Goal: Information Seeking & Learning: Learn about a topic

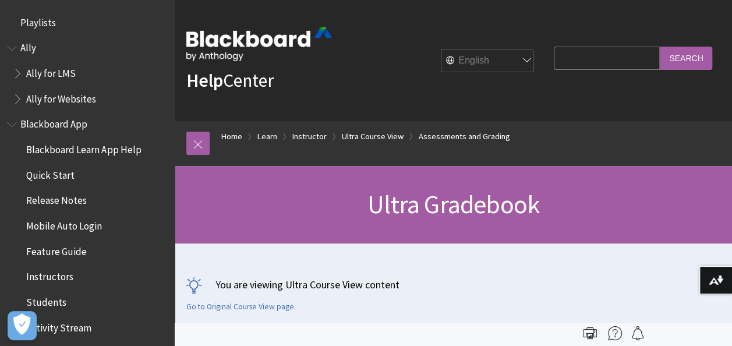
scroll to position [1671, 0]
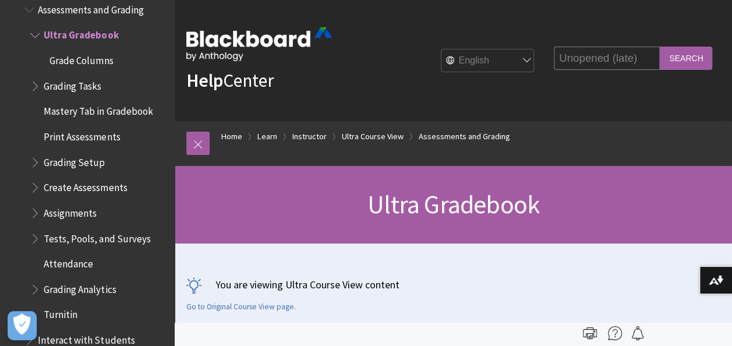
type input "Unopened (late)"
click at [679, 58] on input "Search" at bounding box center [686, 58] width 52 height 23
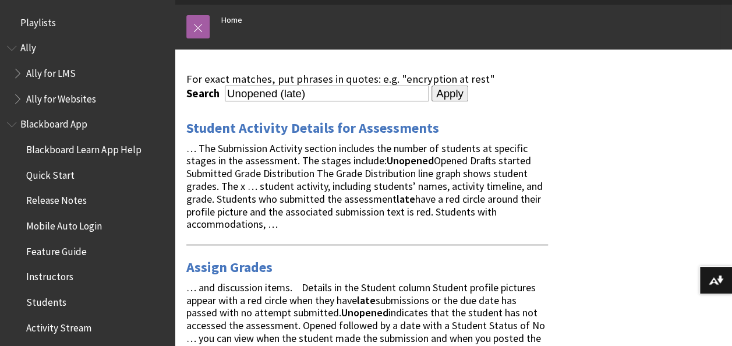
scroll to position [175, 0]
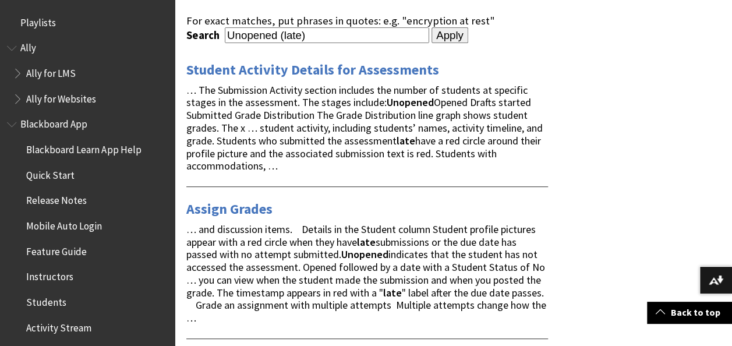
click at [235, 204] on link "Assign Grades" at bounding box center [229, 209] width 86 height 19
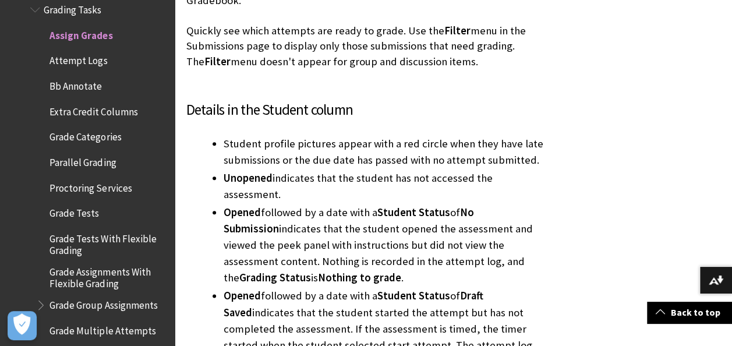
scroll to position [2745, 0]
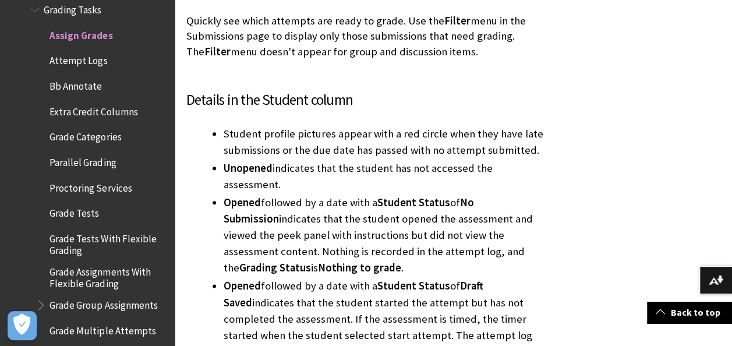
drag, startPoint x: 212, startPoint y: 152, endPoint x: 550, endPoint y: 157, distance: 337.7
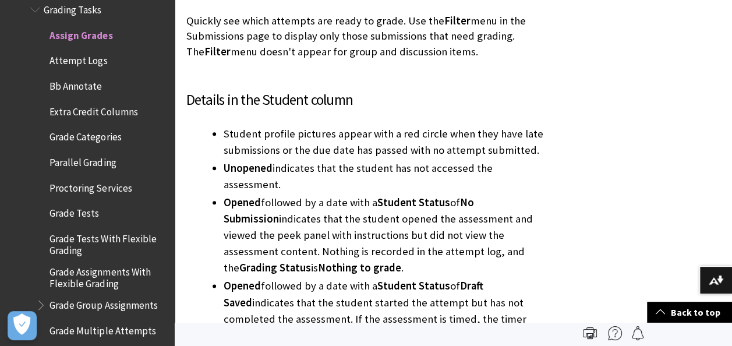
click at [394, 194] on li "Opened followed by a date with a Student Status of No Submission indicates that…" at bounding box center [386, 235] width 324 height 82
drag, startPoint x: 224, startPoint y: 154, endPoint x: 568, endPoint y: 155, distance: 344.1
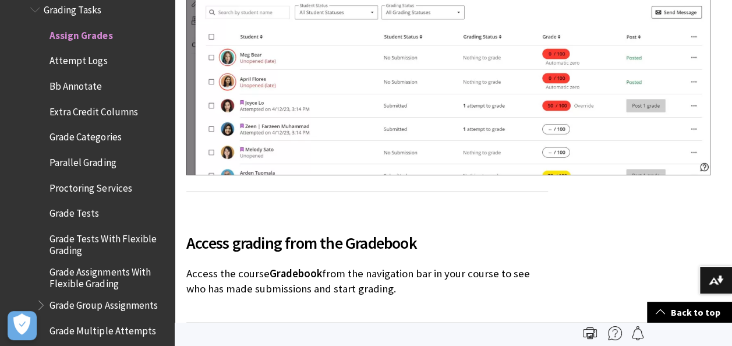
scroll to position [1638, 0]
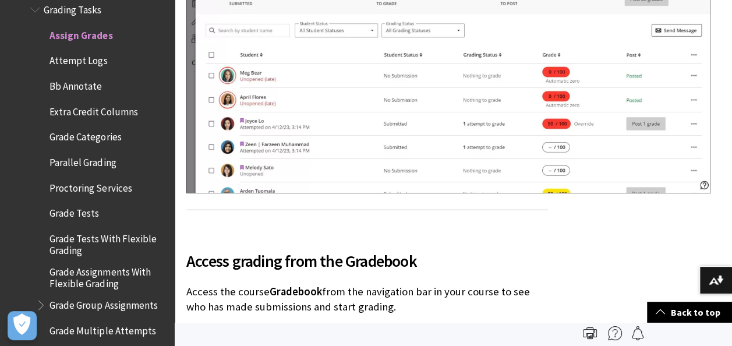
click at [583, 113] on img at bounding box center [448, 66] width 524 height 256
drag, startPoint x: 583, startPoint y: 113, endPoint x: 477, endPoint y: 144, distance: 110.5
click at [477, 144] on img at bounding box center [448, 66] width 524 height 256
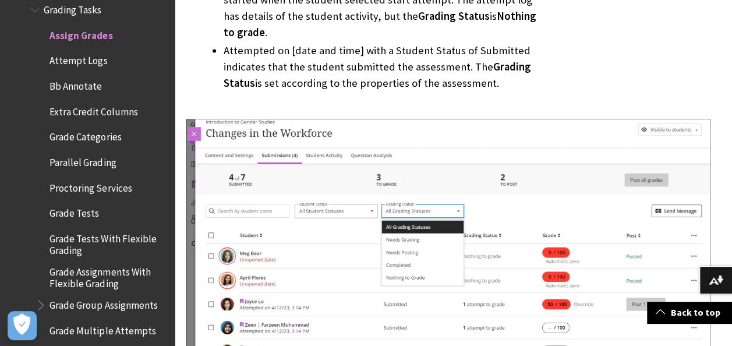
scroll to position [3082, 0]
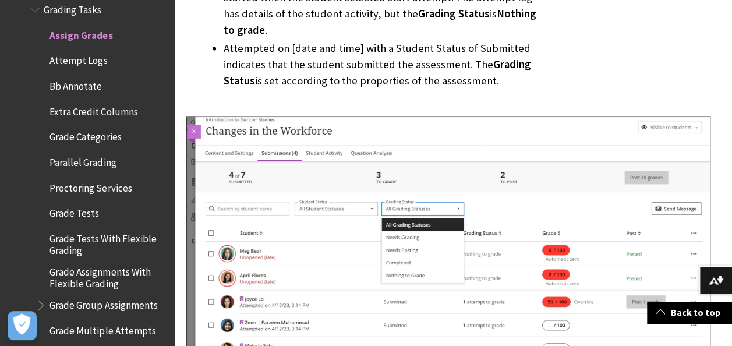
click at [621, 243] on img at bounding box center [448, 243] width 524 height 254
click at [638, 296] on img at bounding box center [448, 243] width 524 height 254
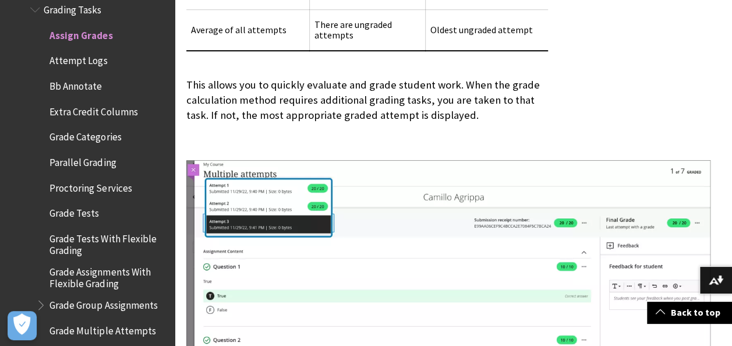
scroll to position [4849, 0]
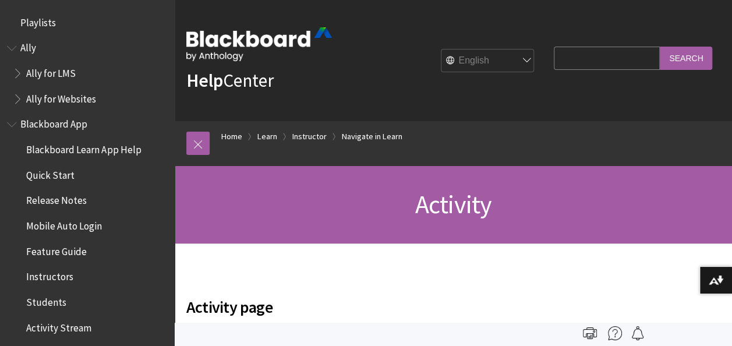
scroll to position [1282, 0]
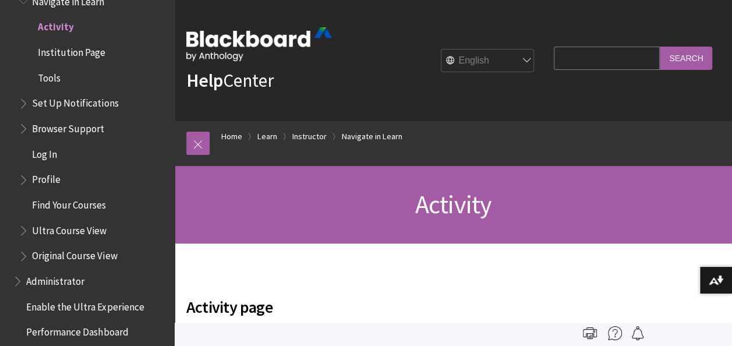
click at [554, 58] on input "Search Query" at bounding box center [607, 58] width 106 height 23
type input "Unopened (late)"
click at [677, 59] on input "Search" at bounding box center [686, 58] width 52 height 23
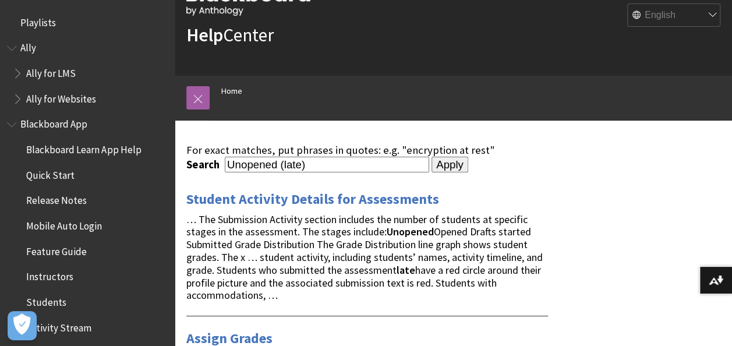
scroll to position [115, 0]
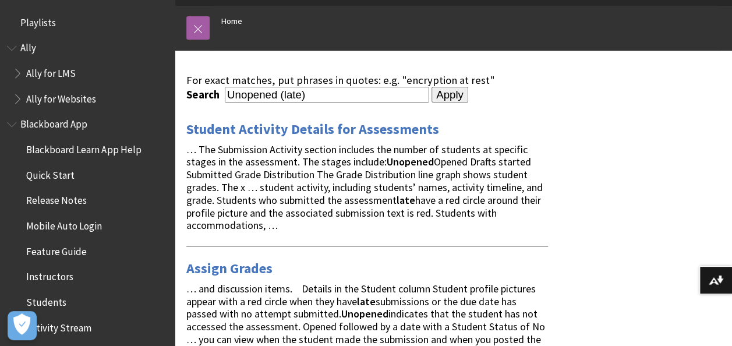
click at [337, 130] on link "Student Activity Details for Assessments" at bounding box center [312, 129] width 253 height 19
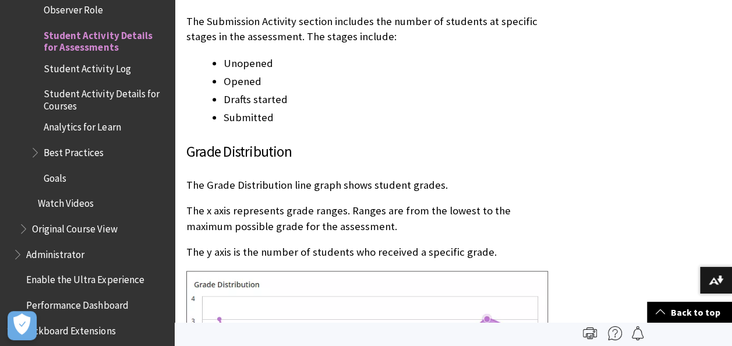
scroll to position [2658, 0]
